Goal: Navigation & Orientation: Find specific page/section

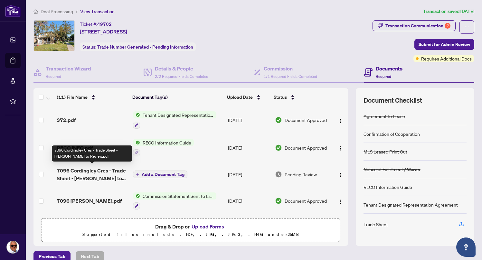
click at [64, 171] on span "7096 Cordingley Cres - Trade Sheet - [PERSON_NAME] to Review.pdf" at bounding box center [92, 174] width 71 height 15
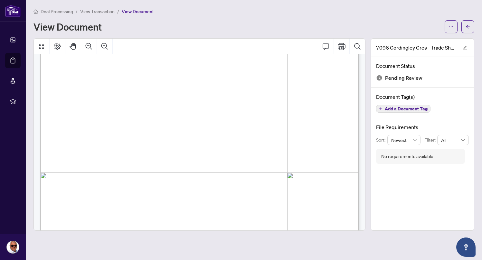
scroll to position [135, 0]
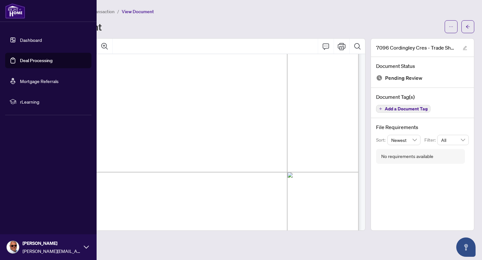
click at [20, 41] on link "Dashboard" at bounding box center [31, 40] width 22 height 6
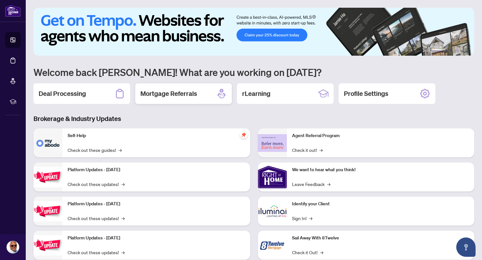
scroll to position [17, 0]
